Goal: Information Seeking & Learning: Learn about a topic

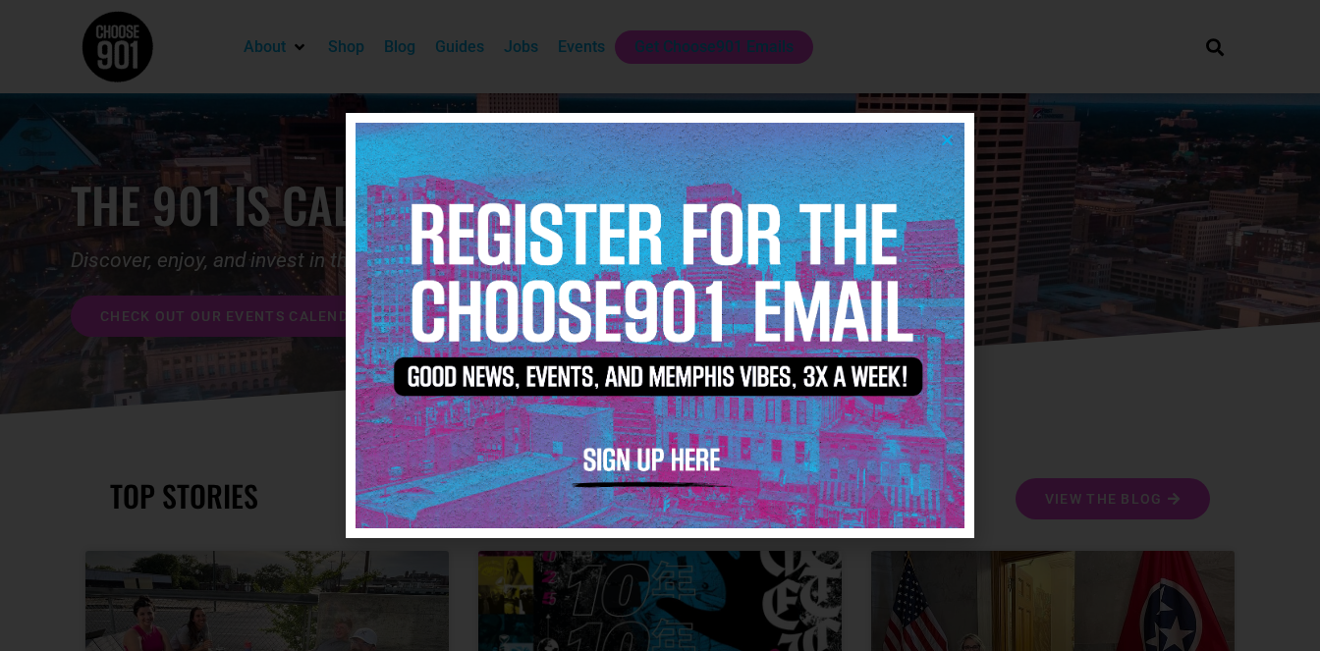
click at [946, 137] on icon "Close" at bounding box center [947, 140] width 15 height 15
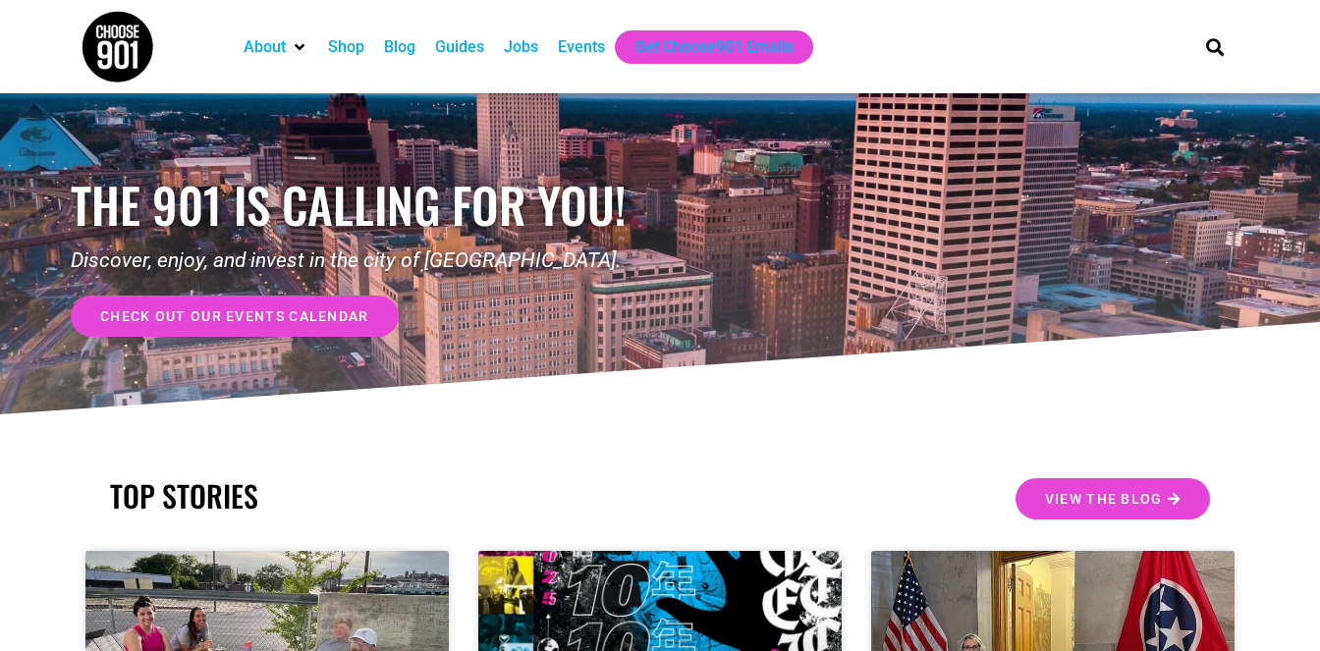
click at [532, 48] on div "Jobs" at bounding box center [521, 47] width 34 height 24
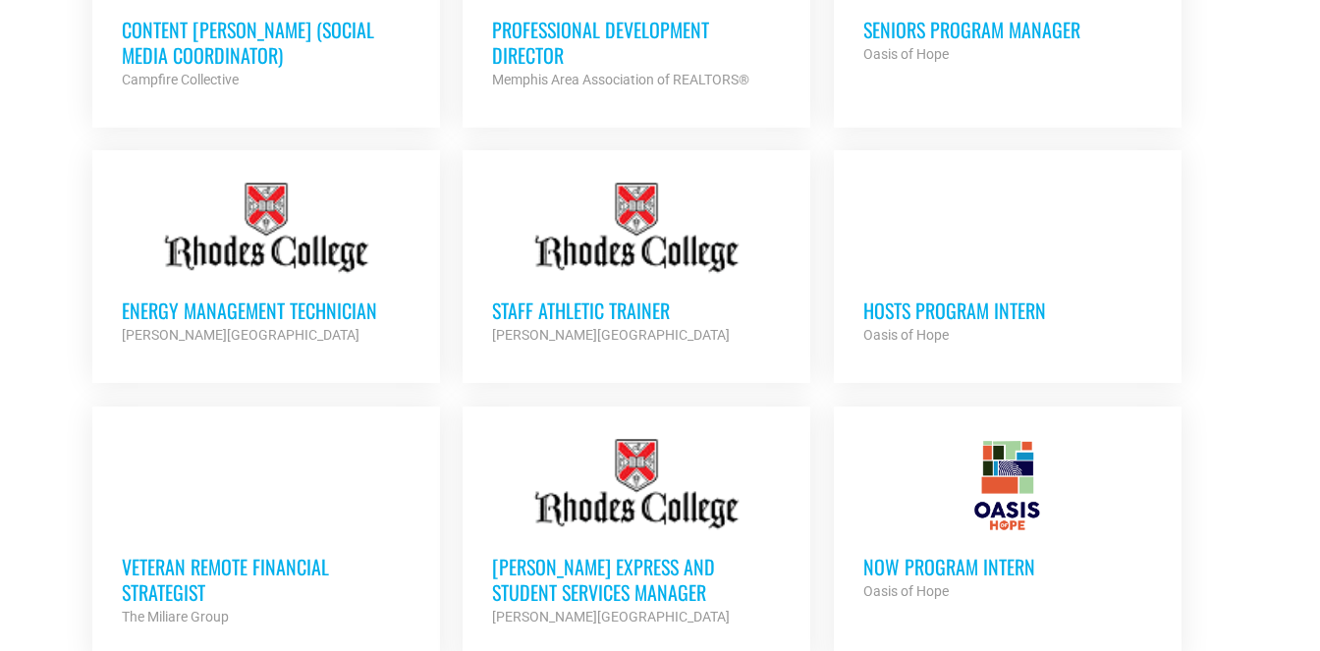
scroll to position [1315, 0]
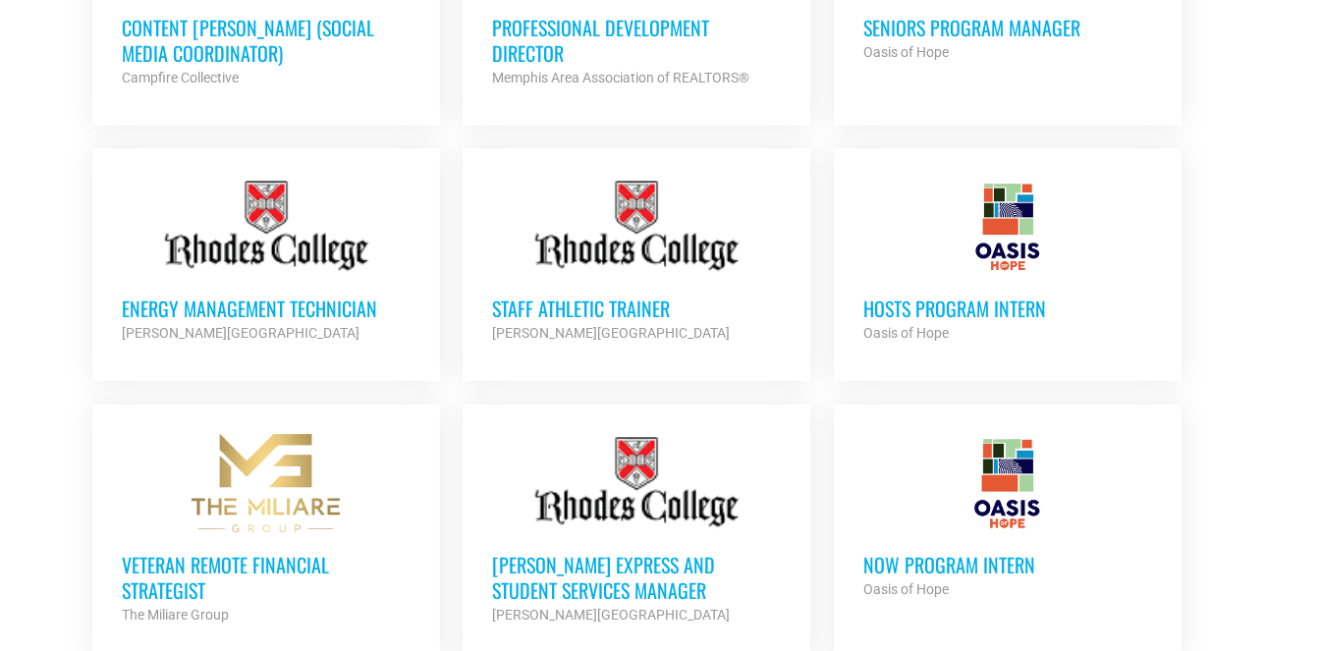
click at [932, 312] on h3 "HOSTS Program Intern" at bounding box center [1008, 309] width 289 height 26
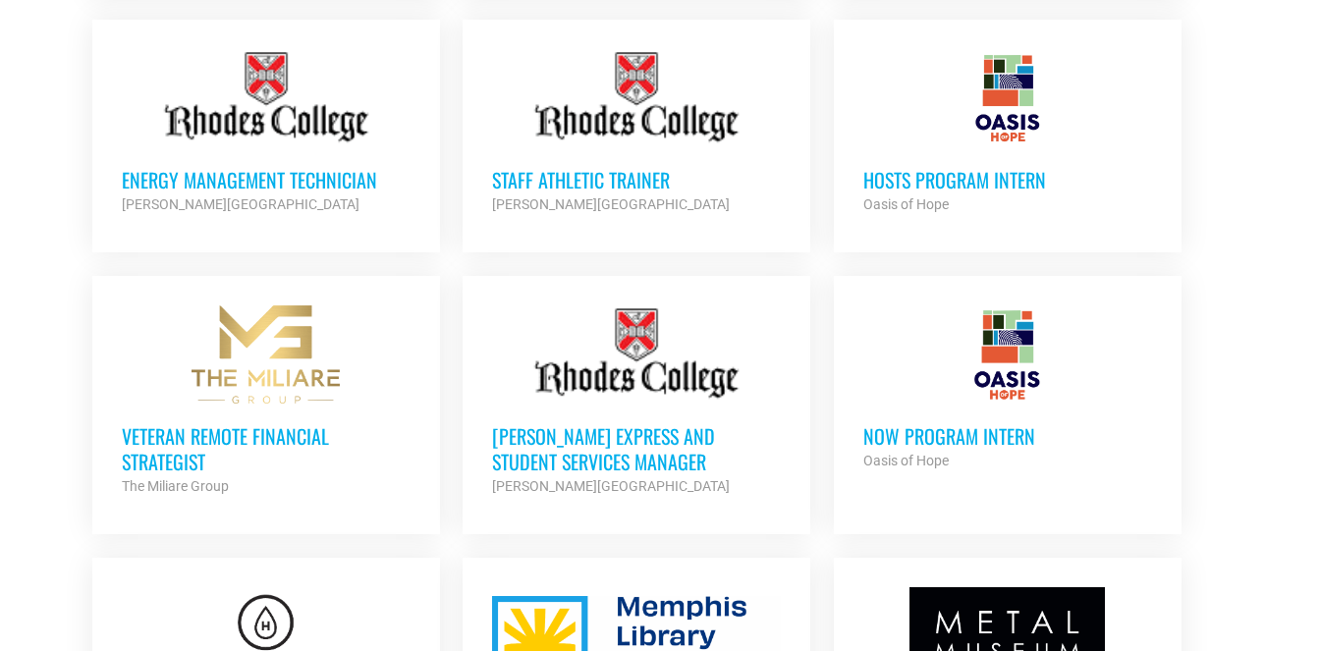
scroll to position [1450, 0]
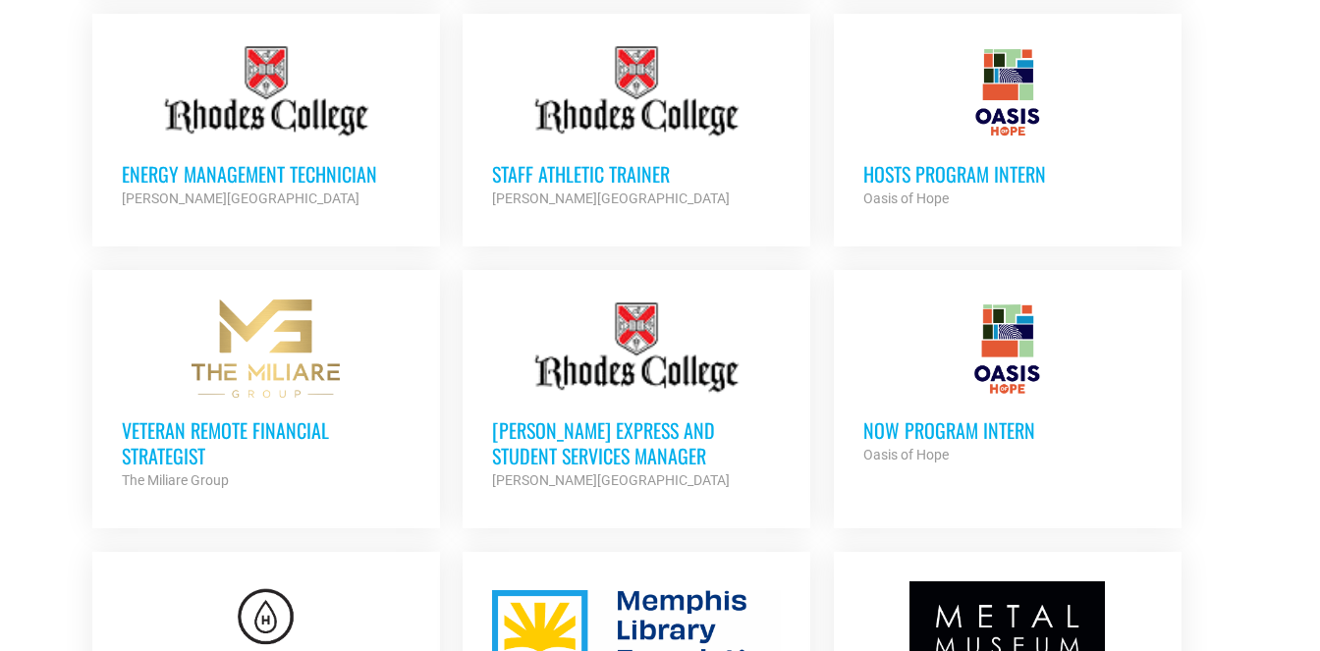
click at [521, 439] on h3 "[PERSON_NAME] Express and Student Services Manager" at bounding box center [636, 443] width 289 height 51
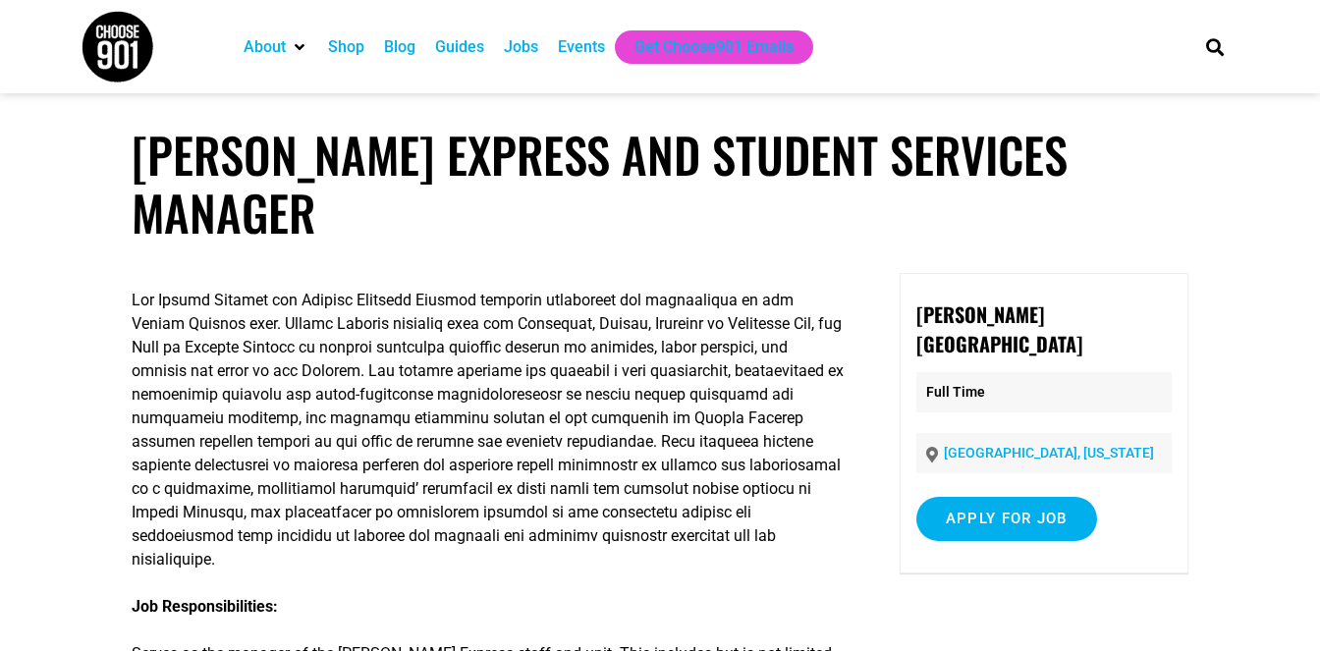
click at [426, 433] on p at bounding box center [489, 430] width 715 height 283
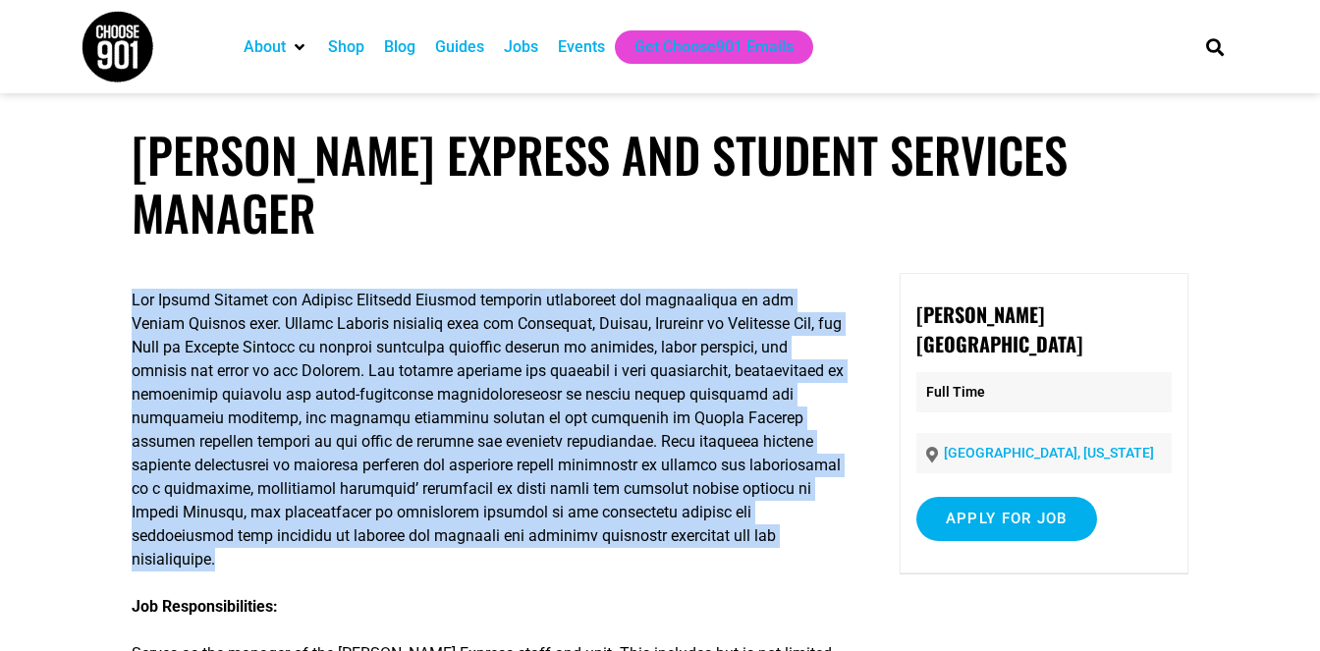
click at [352, 392] on p at bounding box center [489, 430] width 715 height 283
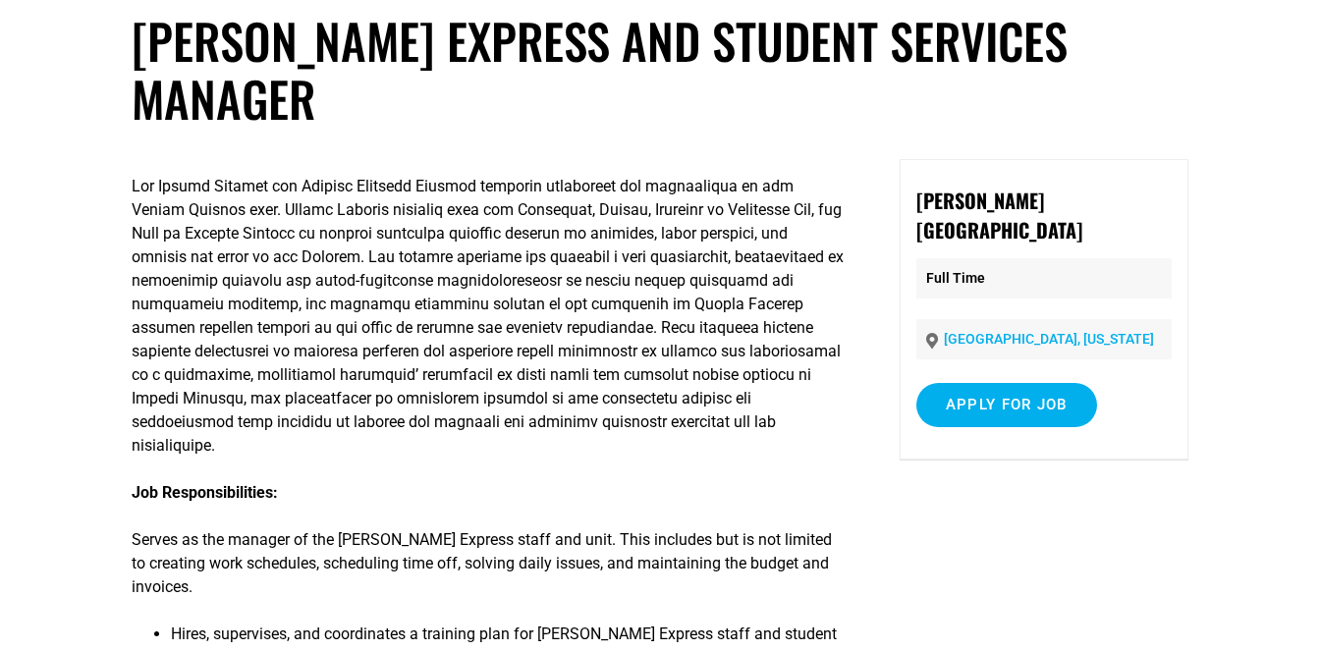
scroll to position [136, 0]
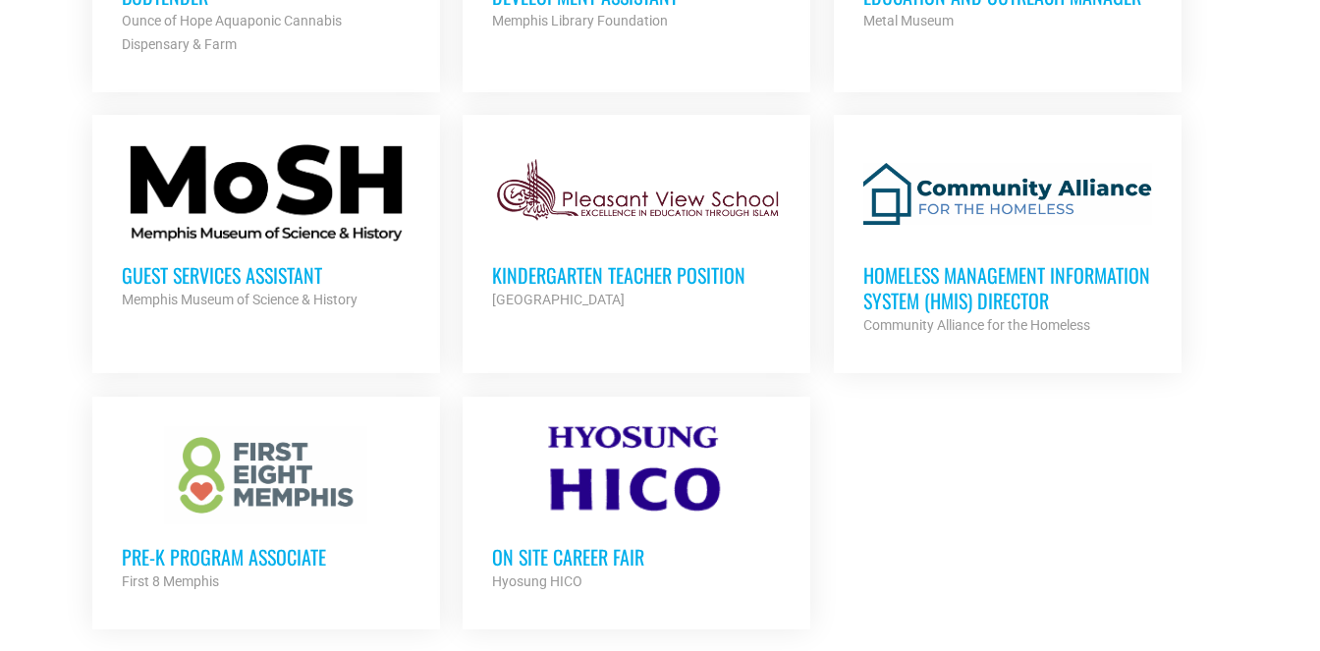
scroll to position [2173, 0]
